Goal: Find specific page/section: Find specific page/section

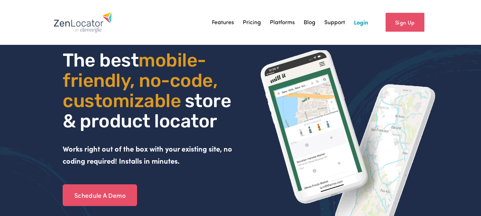
click at [366, 21] on link "Login" at bounding box center [361, 22] width 14 height 11
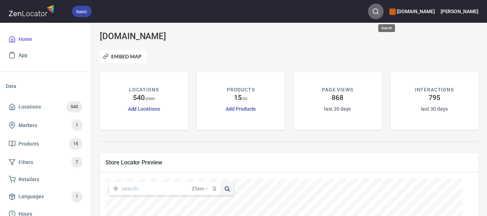
click at [379, 9] on icon "button" at bounding box center [375, 11] width 7 height 7
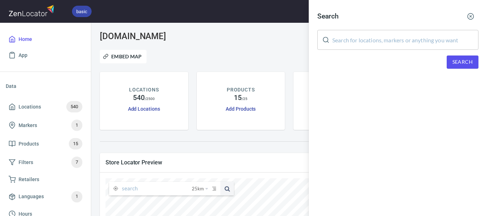
click at [383, 39] on input "text" at bounding box center [405, 40] width 146 height 20
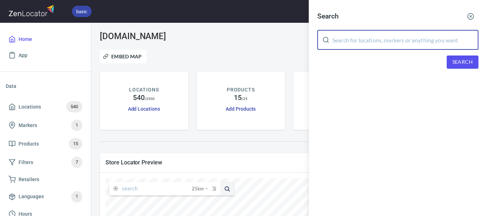
paste input "ml.office@championsiga.com.au"
click at [462, 63] on span "Search" at bounding box center [462, 62] width 20 height 9
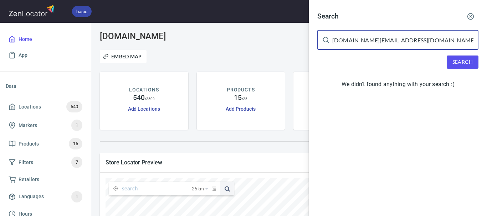
drag, startPoint x: 424, startPoint y: 40, endPoint x: 329, endPoint y: 44, distance: 95.5
click at [329, 44] on div "ml.office@championsiga.com.au ​" at bounding box center [397, 40] width 161 height 20
paste input "Champions Iga Maddingley"
click at [463, 66] on button "Search" at bounding box center [462, 62] width 32 height 13
drag, startPoint x: 413, startPoint y: 37, endPoint x: 373, endPoint y: 42, distance: 40.5
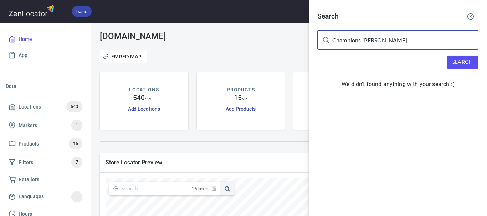
click at [373, 42] on input "Champions Iga Maddingley" at bounding box center [405, 40] width 146 height 20
click at [464, 65] on span "Search" at bounding box center [462, 62] width 20 height 9
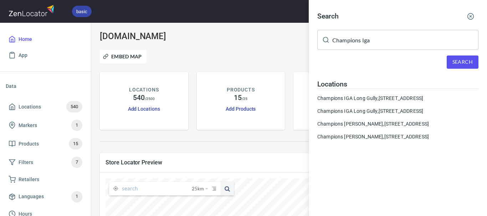
click at [364, 45] on input "Champions Iga" at bounding box center [405, 40] width 146 height 20
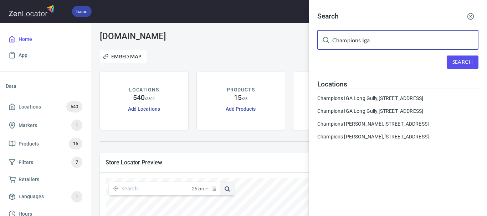
click at [364, 45] on input "Champions Iga" at bounding box center [405, 40] width 146 height 20
paste input "Champions IGA Strathfieldsaye"
type input "Champions IGA Strathfieldsaye"
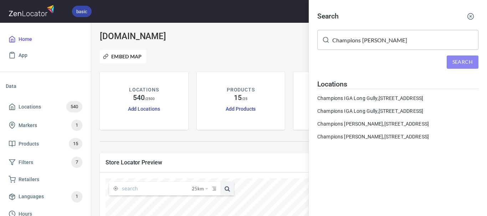
click at [463, 61] on span "Search" at bounding box center [462, 62] width 20 height 9
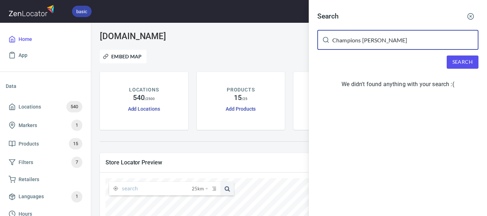
drag, startPoint x: 422, startPoint y: 42, endPoint x: 372, endPoint y: 46, distance: 50.0
click at [372, 46] on input "Champions IGA Strathfieldsaye" at bounding box center [405, 40] width 146 height 20
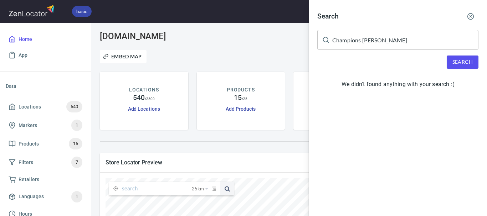
click at [272, 153] on div at bounding box center [243, 108] width 487 height 216
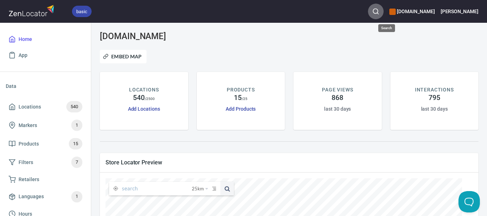
click at [379, 9] on icon "button" at bounding box center [375, 11] width 7 height 7
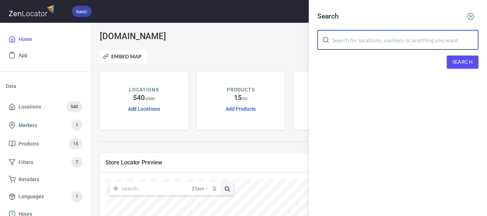
click at [405, 41] on input "text" at bounding box center [405, 40] width 146 height 20
paste input "Ritchies Tower Hill"
type input "Ritchies Tower Hill"
click at [462, 66] on span "Search" at bounding box center [462, 62] width 20 height 9
